Goal: Transaction & Acquisition: Subscribe to service/newsletter

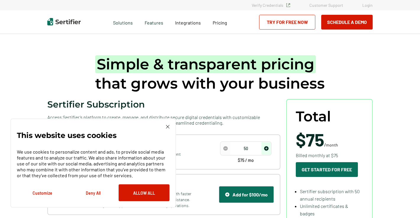
click at [166, 126] on img at bounding box center [168, 127] width 4 height 4
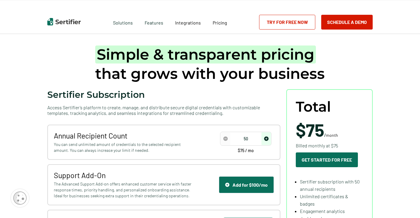
scroll to position [10, 0]
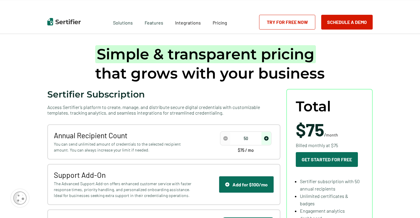
click at [246, 140] on input "50" at bounding box center [245, 138] width 50 height 9
click at [268, 139] on img "increase number" at bounding box center [266, 138] width 4 height 4
click at [225, 138] on img "decrease number" at bounding box center [225, 138] width 4 height 4
click at [249, 138] on input "100" at bounding box center [245, 138] width 50 height 9
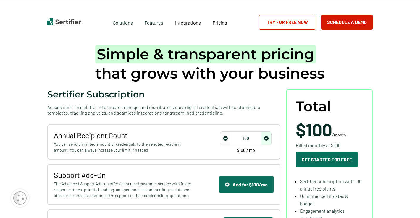
click at [249, 138] on input "100" at bounding box center [245, 138] width 50 height 9
type input "15"
type input "1"
type input "6"
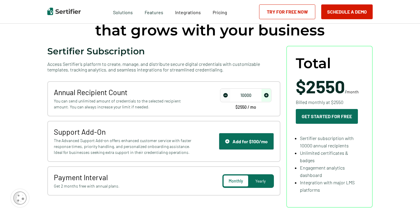
scroll to position [64, 0]
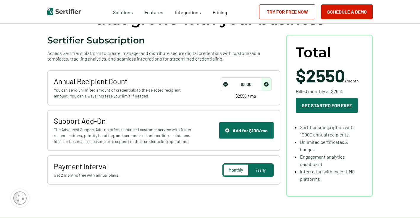
type input "10000"
click at [264, 173] on div "Yearly" at bounding box center [260, 170] width 25 height 11
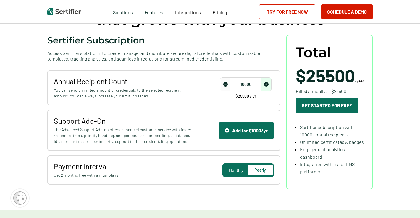
click at [238, 173] on div "Monthly" at bounding box center [235, 170] width 25 height 11
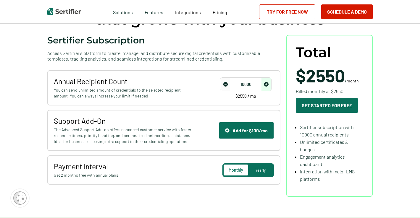
click at [258, 174] on div "Yearly" at bounding box center [260, 170] width 25 height 11
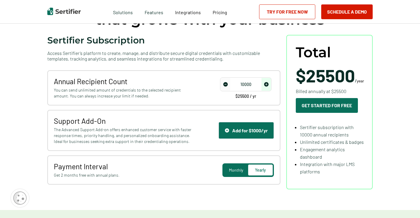
click at [241, 171] on span "Monthly" at bounding box center [236, 170] width 14 height 5
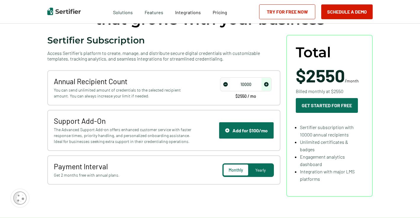
scroll to position [0, 0]
